Goal: Find specific page/section: Find specific page/section

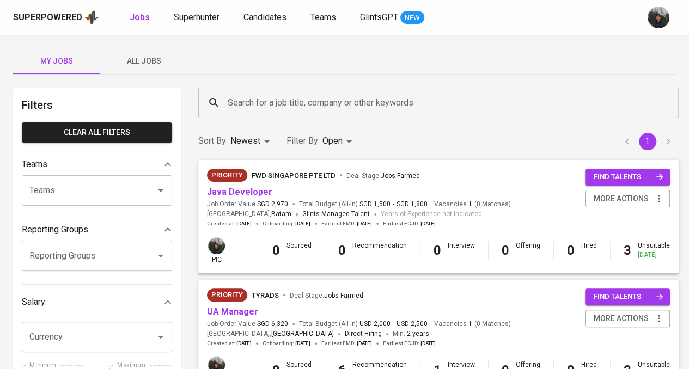
click at [150, 60] on span "All Jobs" at bounding box center [144, 61] width 74 height 14
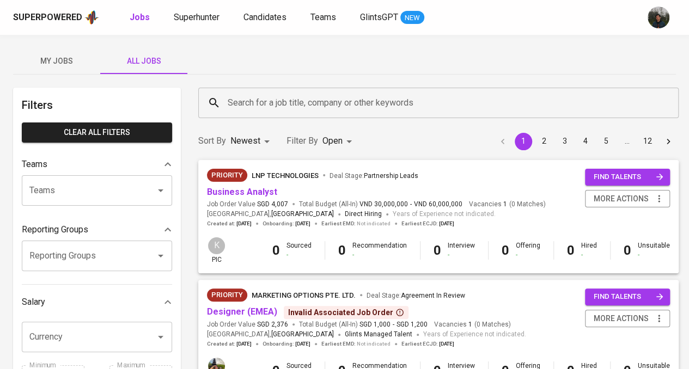
click at [331, 101] on input "Search for a job title, company or other keywords" at bounding box center [441, 103] width 433 height 21
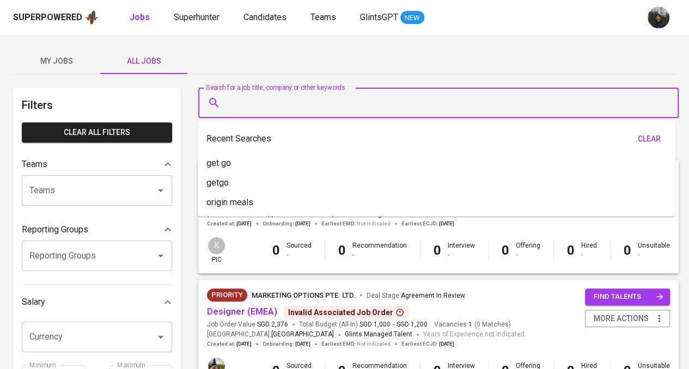
click at [345, 50] on div "My Jobs All Jobs" at bounding box center [344, 61] width 663 height 26
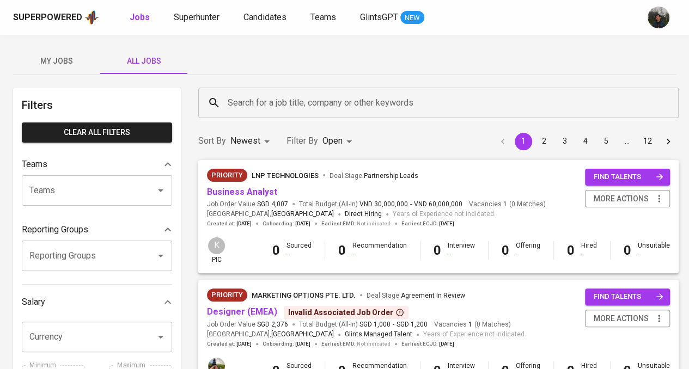
click at [312, 109] on input "Search for a job title, company or other keywords" at bounding box center [441, 103] width 433 height 21
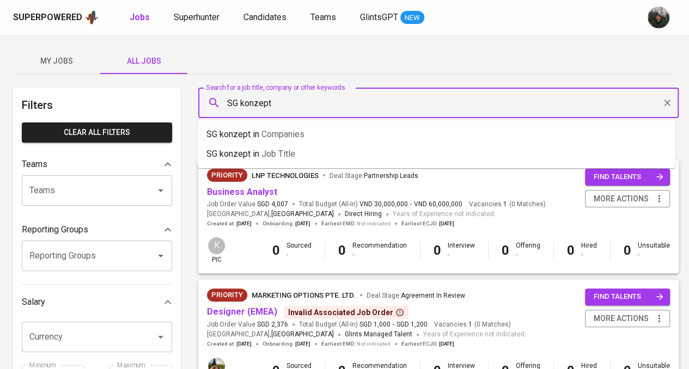
type input "SG konzept"
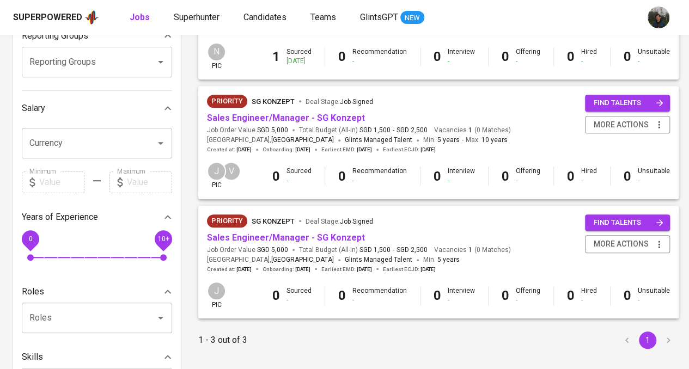
scroll to position [218, 0]
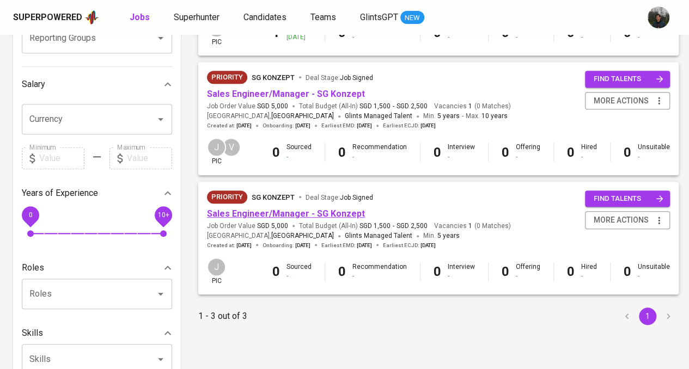
click at [313, 212] on link "Sales Engineer/Manager - SG Konzept" at bounding box center [286, 214] width 158 height 10
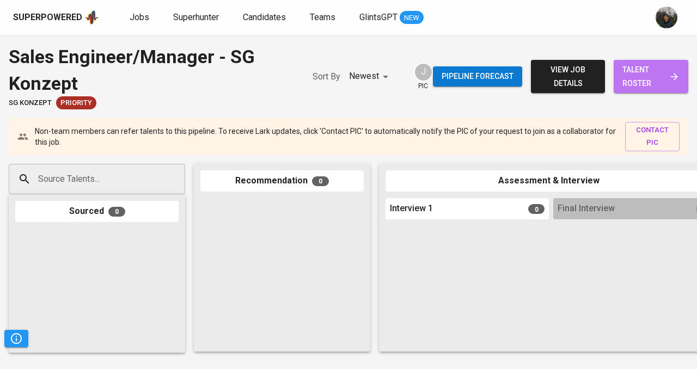
click at [649, 70] on span "talent roster" at bounding box center [651, 76] width 57 height 27
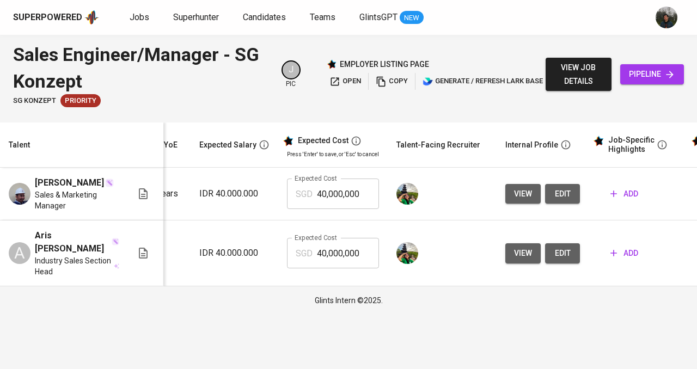
scroll to position [0, 235]
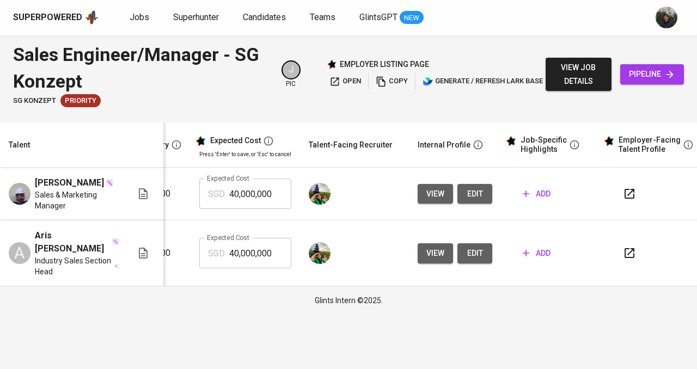
click at [635, 192] on button "button" at bounding box center [630, 194] width 26 height 26
click at [626, 247] on icon "button" at bounding box center [629, 253] width 13 height 13
